Goal: Transaction & Acquisition: Purchase product/service

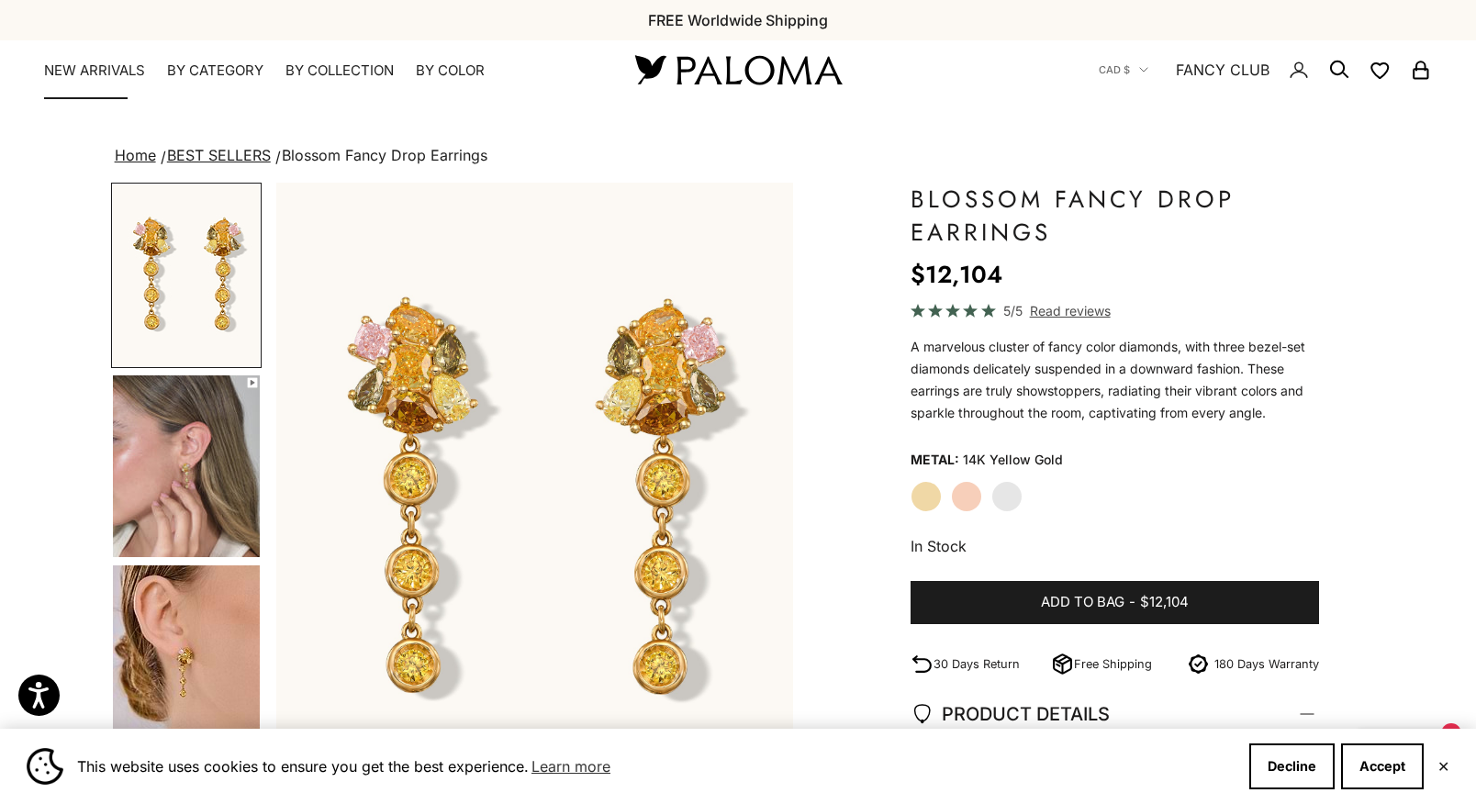
click at [114, 63] on link "NEW ARRIVALS" at bounding box center [94, 70] width 101 height 18
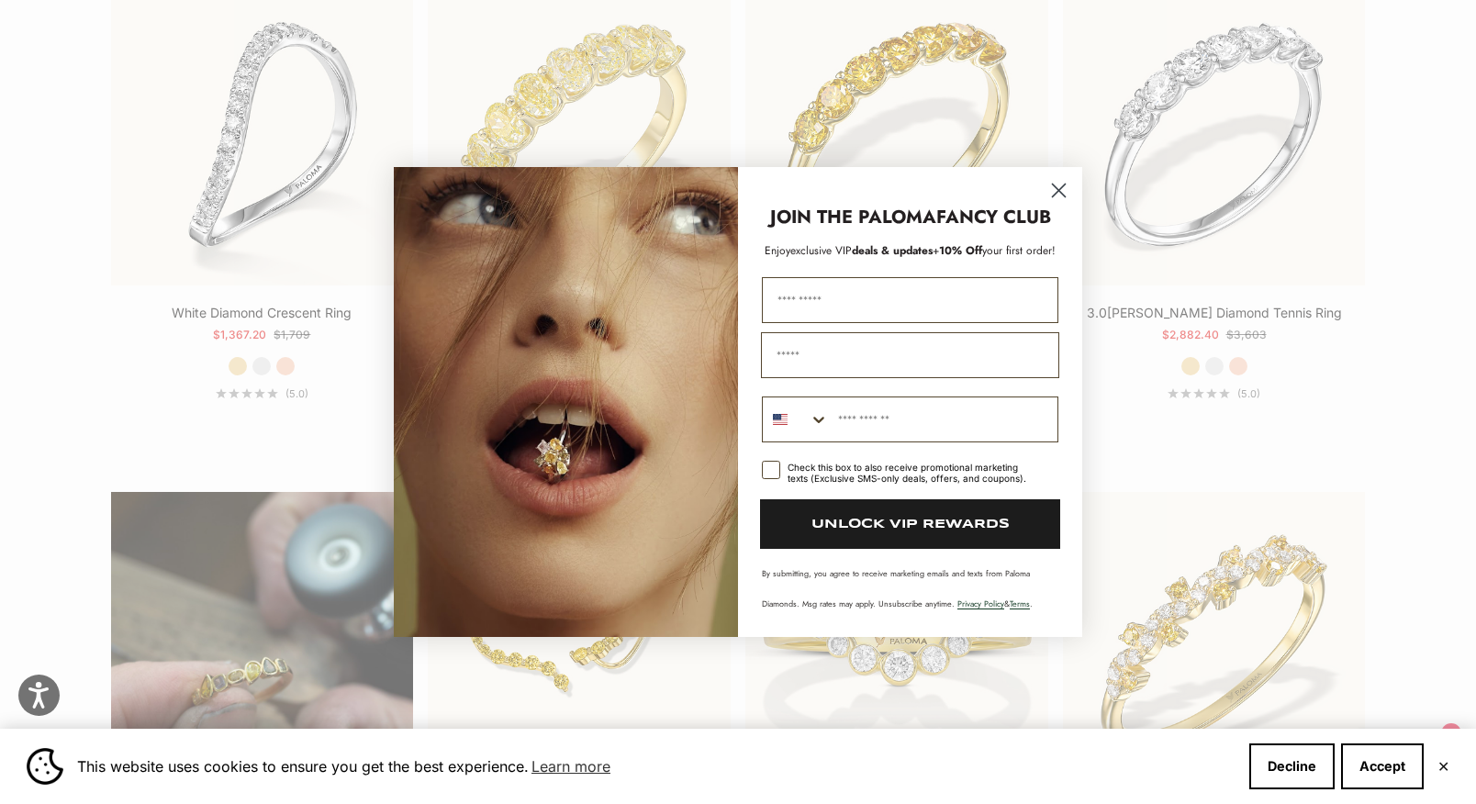
scroll to position [1111, 0]
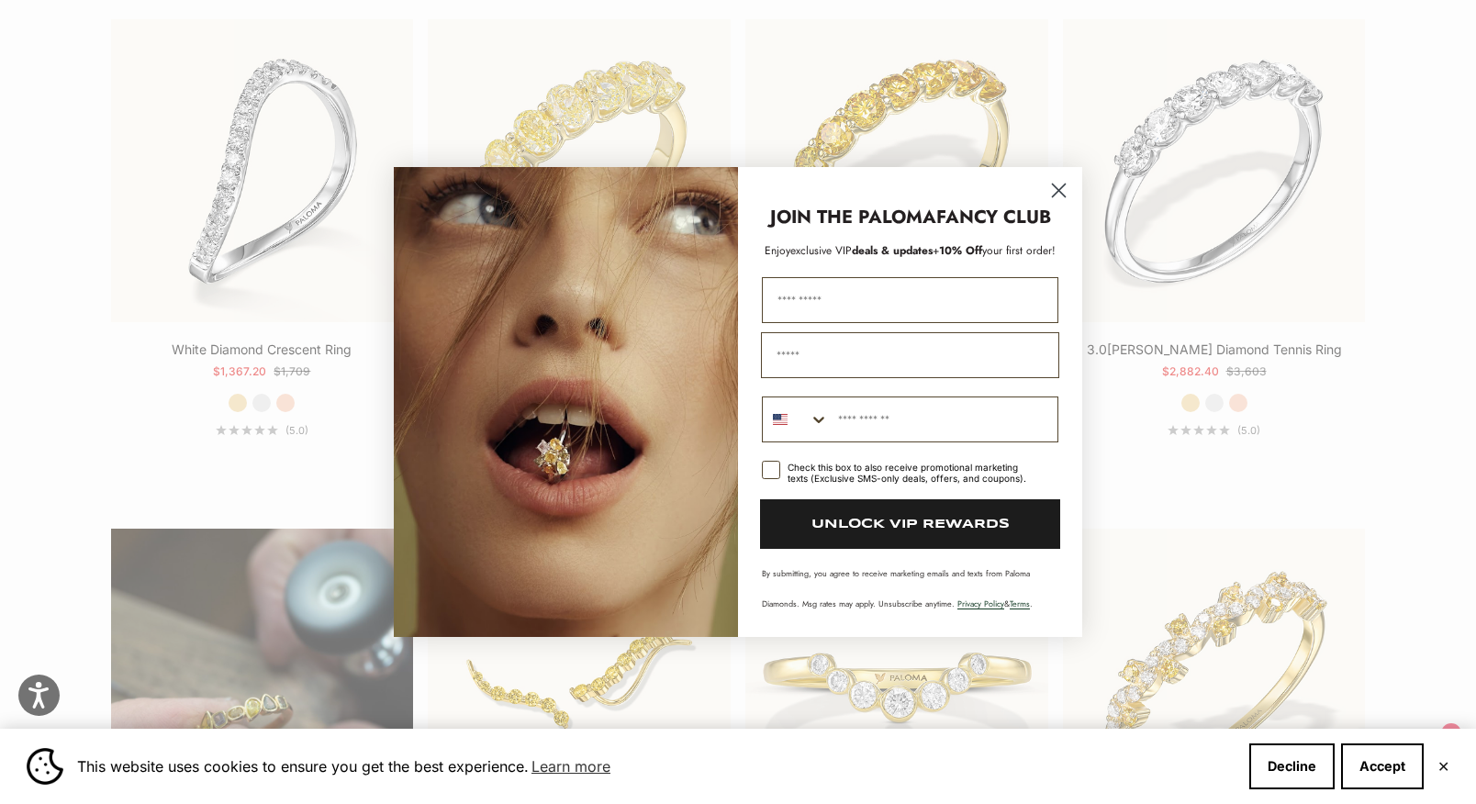
click at [1064, 190] on circle "Close dialog" at bounding box center [1058, 190] width 30 height 30
